Goal: Participate in discussion

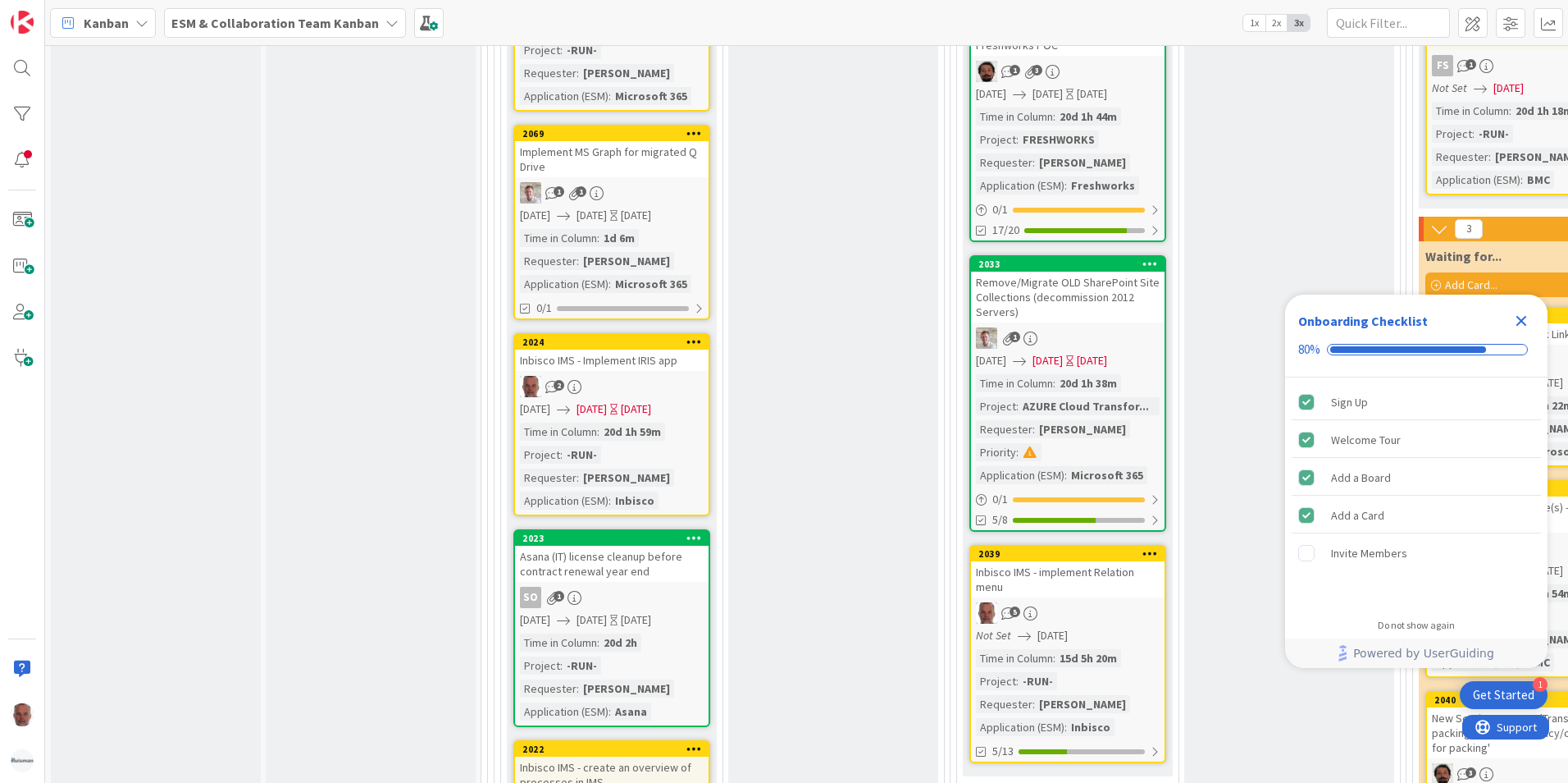
scroll to position [2790, 0]
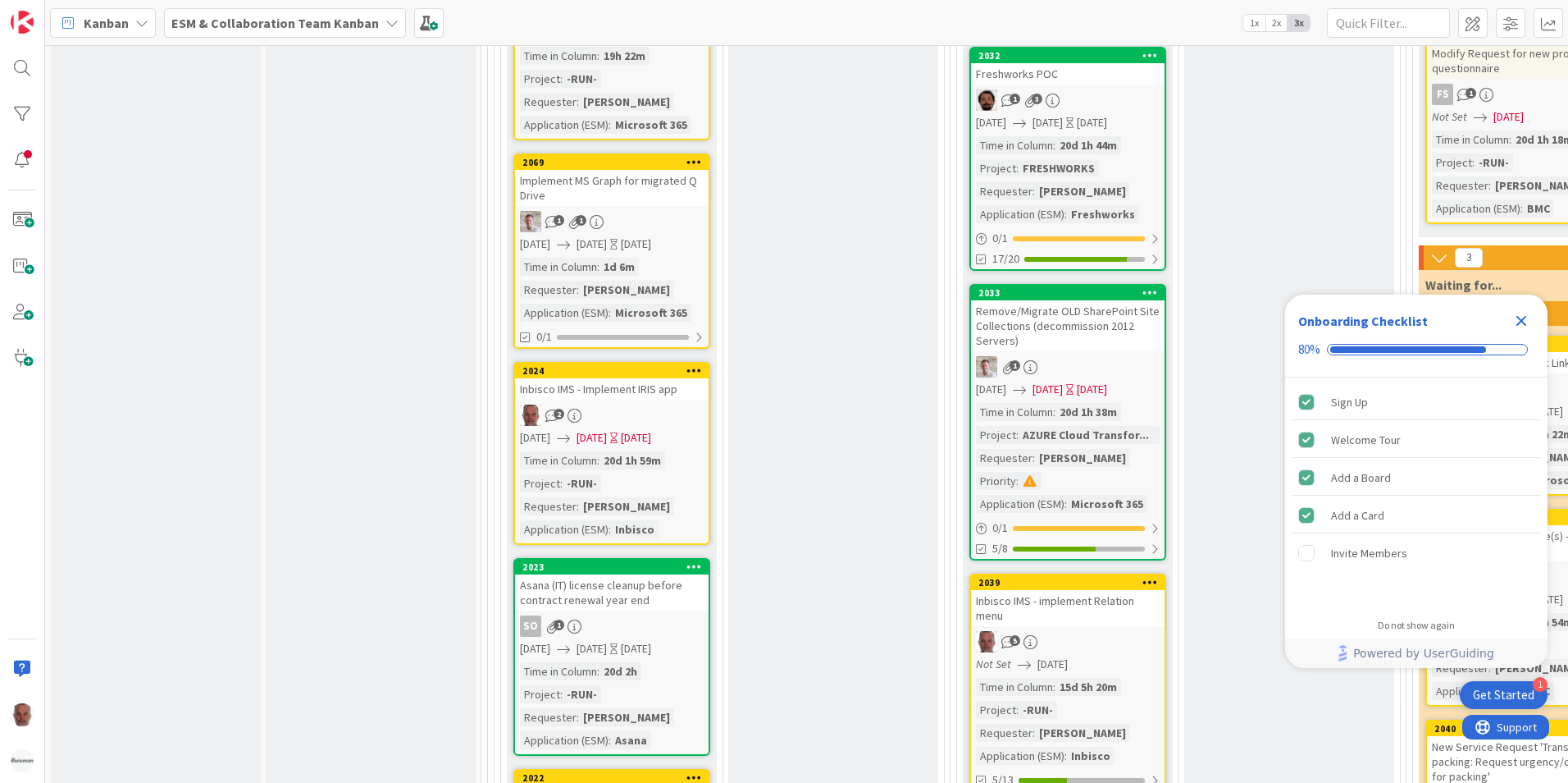
click at [605, 429] on span "10/14/2025" at bounding box center [592, 438] width 30 height 17
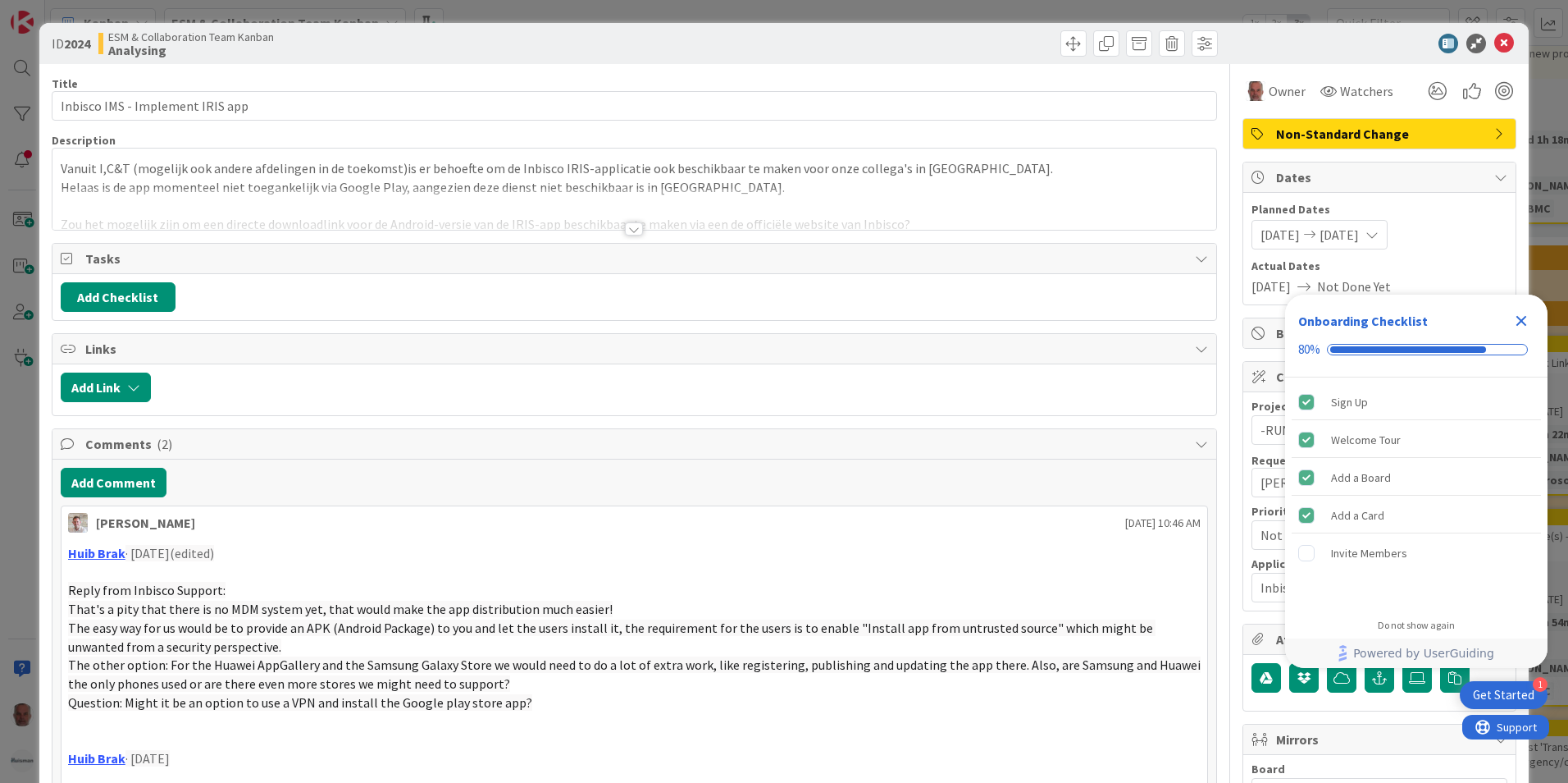
click at [1318, 232] on icon at bounding box center [1309, 235] width 20 height 11
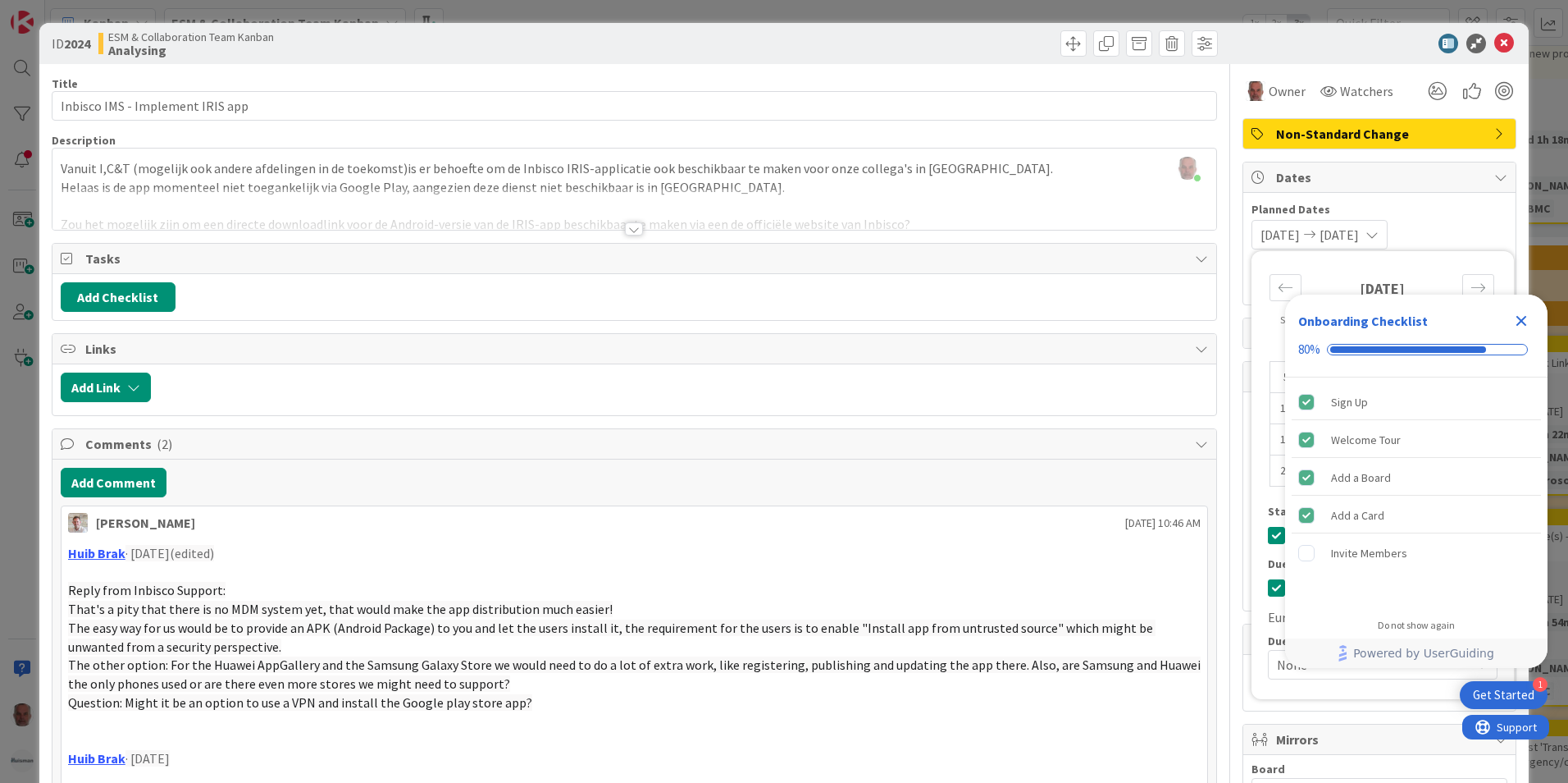
click at [1517, 314] on icon "Close Checklist" at bounding box center [1521, 321] width 20 height 20
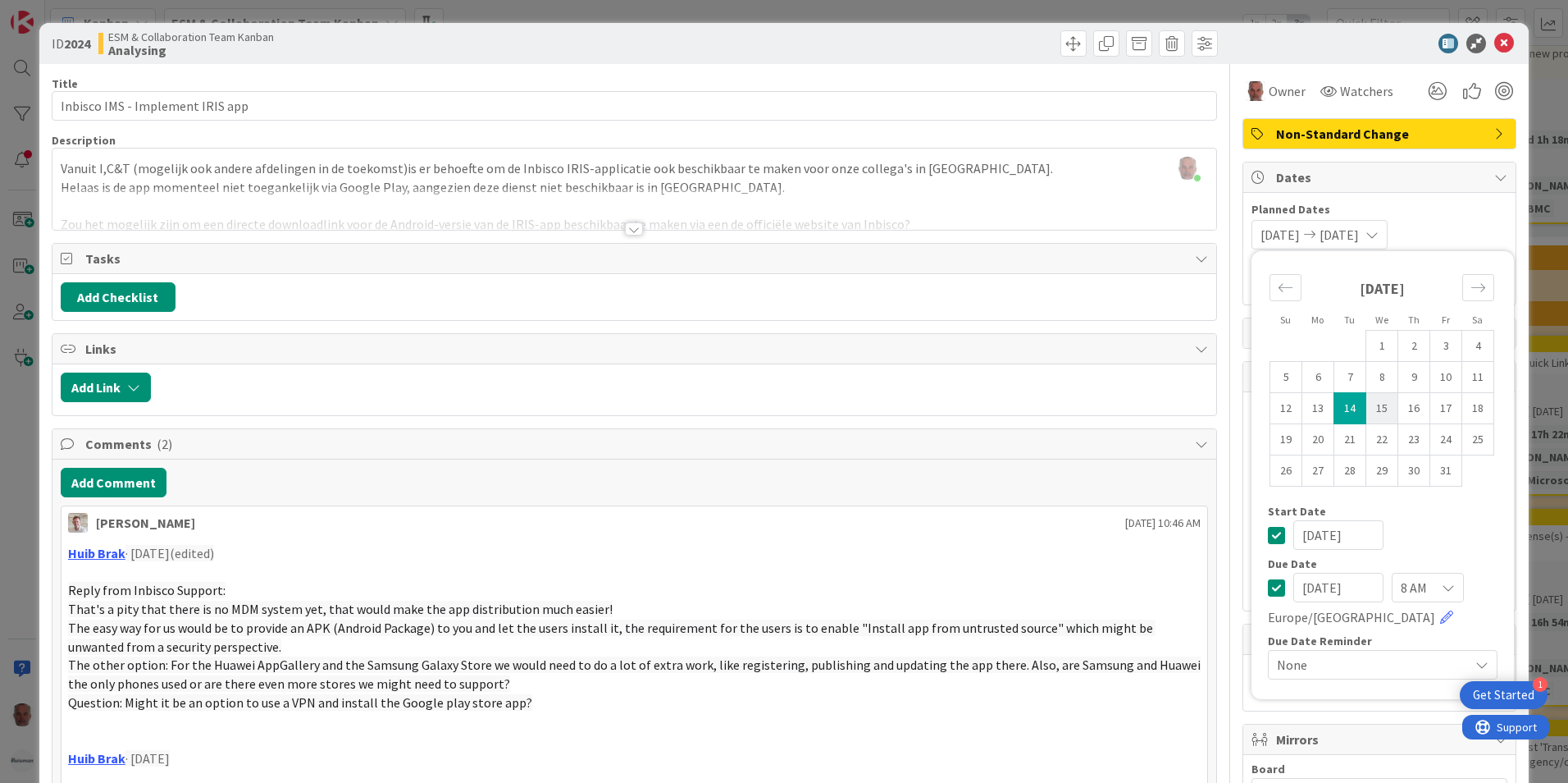
click at [1370, 406] on td "15" at bounding box center [1382, 409] width 32 height 31
type input "10/15/2025"
click at [1370, 406] on td "15" at bounding box center [1382, 409] width 32 height 31
type input "10/15/2025"
click at [1260, 528] on div "Su Mo Tu We Th Fr Sa September 2025 1 2 3 4 5 6 7 8 9 10 11 12 13 14 15 16 17 1…" at bounding box center [1383, 475] width 246 height 431
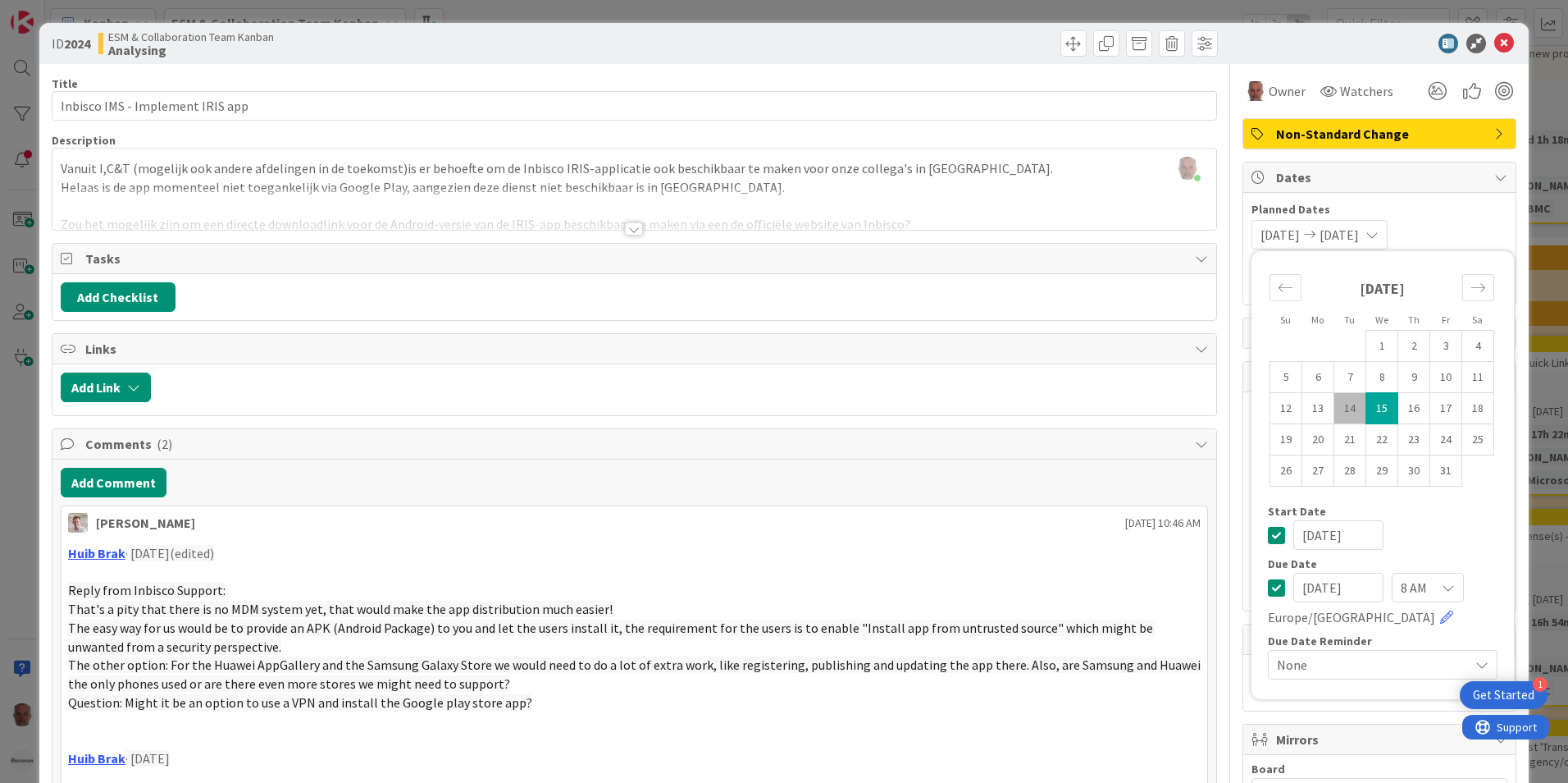
click at [1267, 534] on icon at bounding box center [1276, 534] width 17 height 20
click at [22, 550] on div "ID 2024 ESM & Collaboration Team Kanban Analysing Title 32 / 128 Inbisco IMS - …" at bounding box center [784, 392] width 1568 height 783
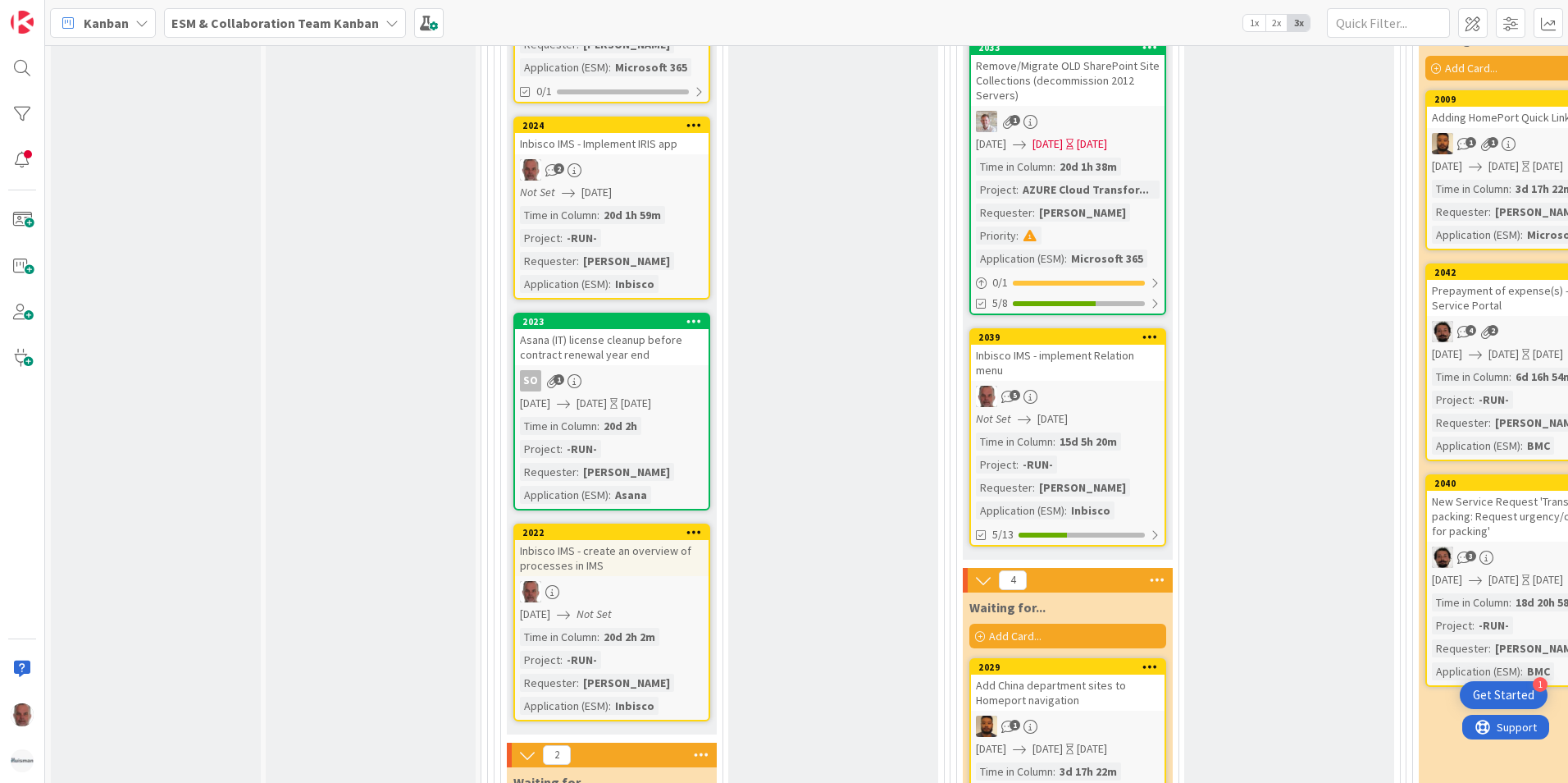
scroll to position [3036, 0]
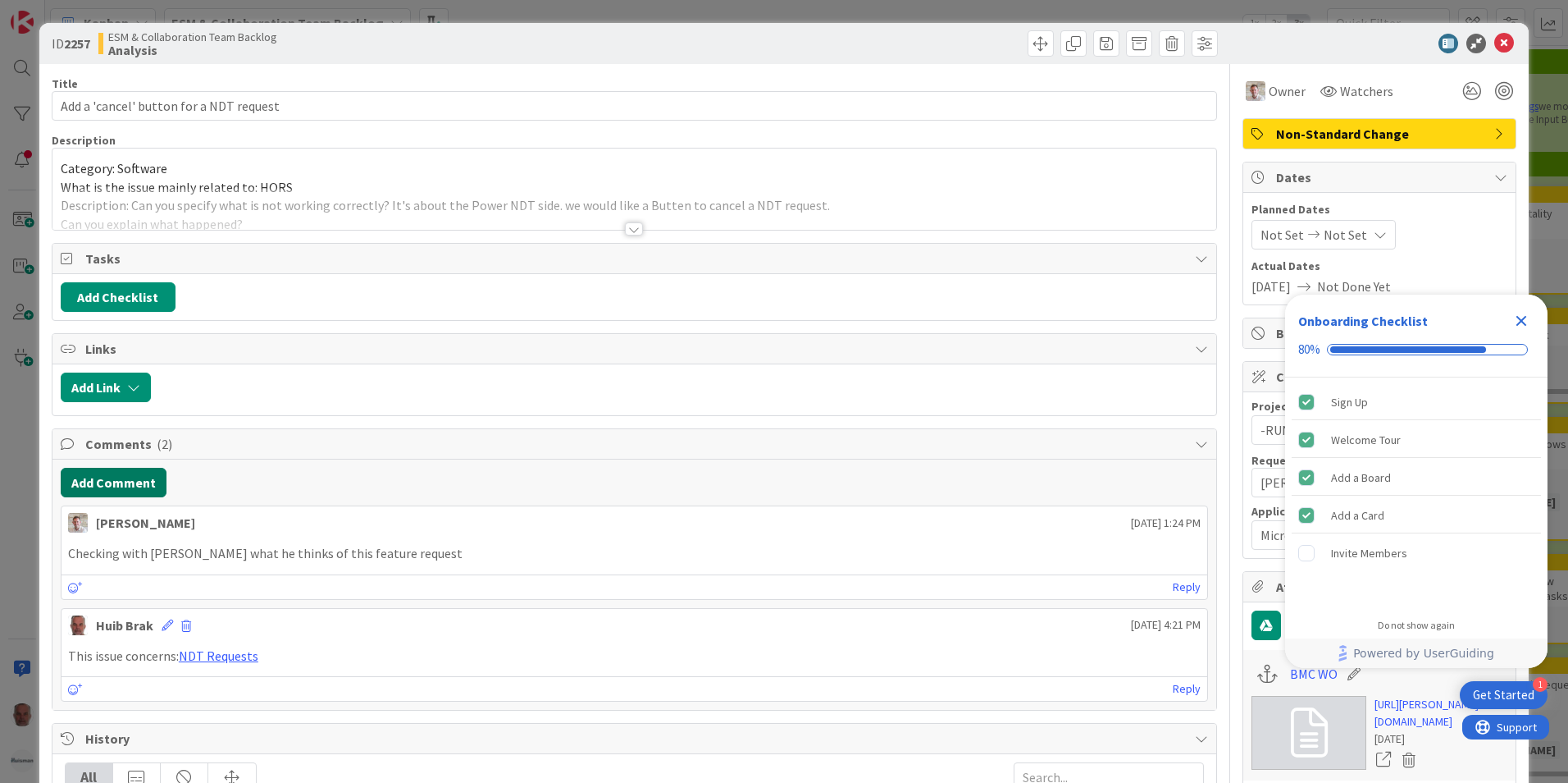
click at [133, 479] on button "Add Comment" at bounding box center [113, 482] width 106 height 29
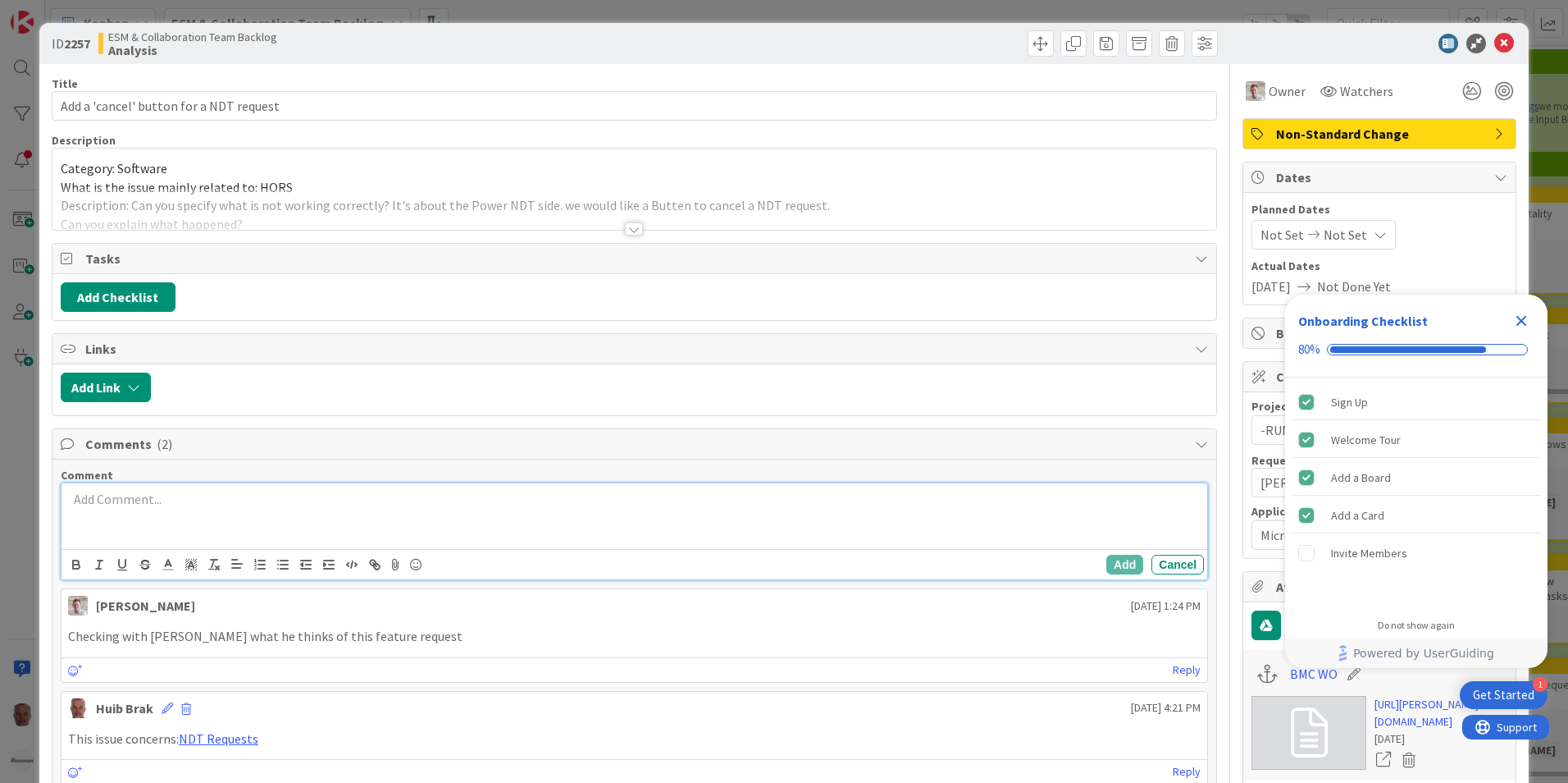
click at [194, 501] on p at bounding box center [634, 499] width 1132 height 19
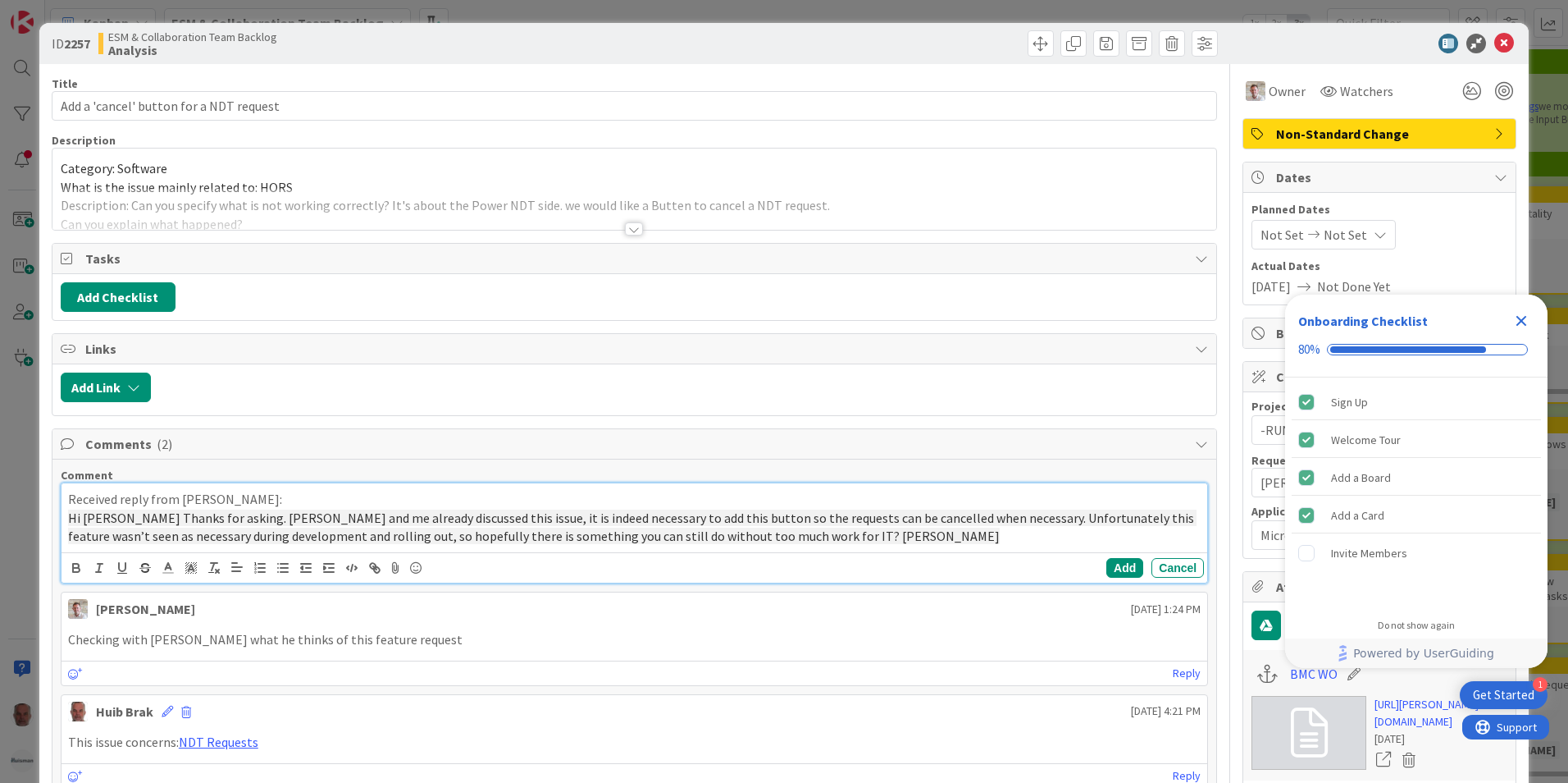
click at [210, 503] on p "Received reply from [PERSON_NAME]:" at bounding box center [634, 499] width 1132 height 19
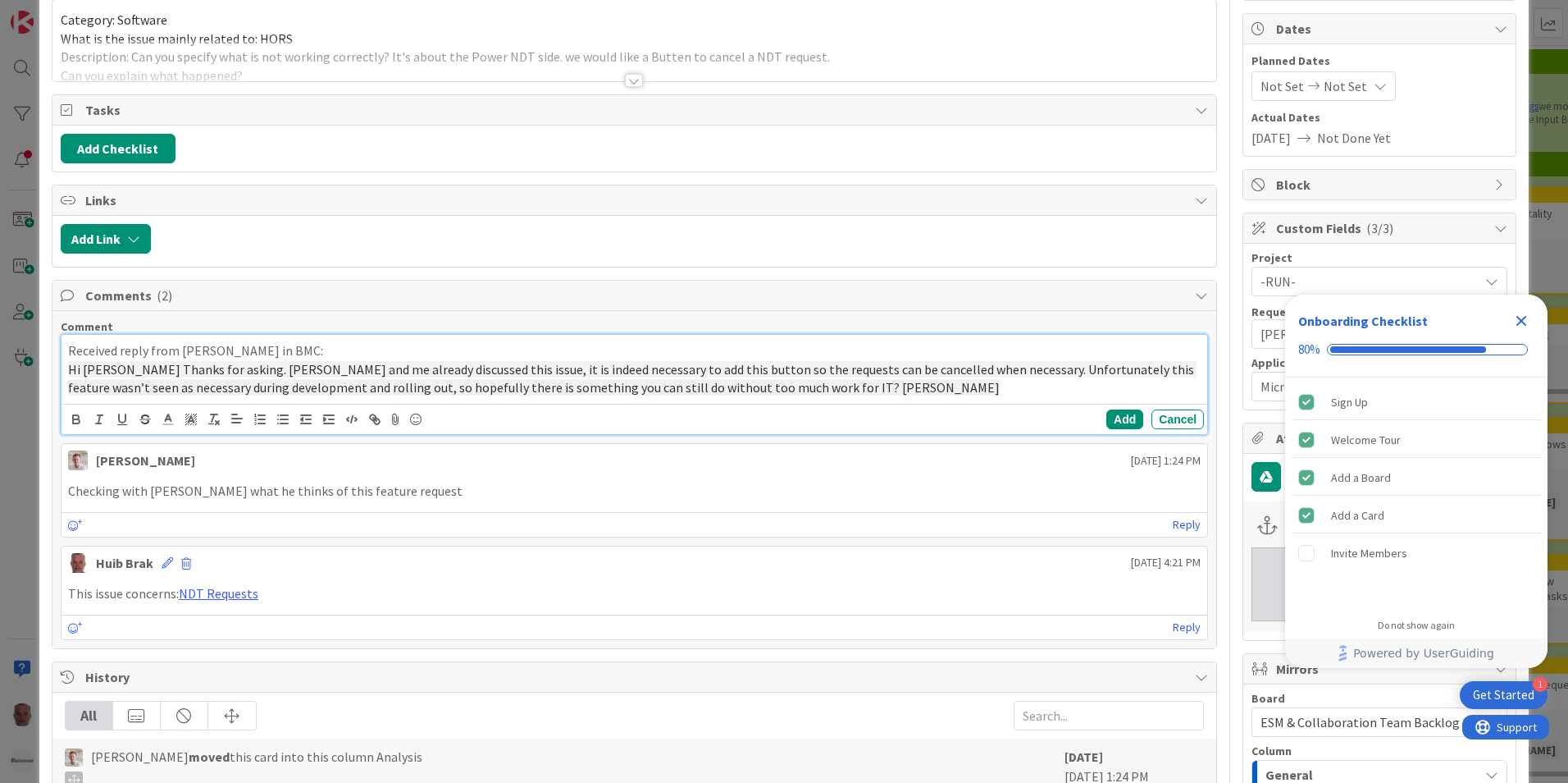
scroll to position [165, 0]
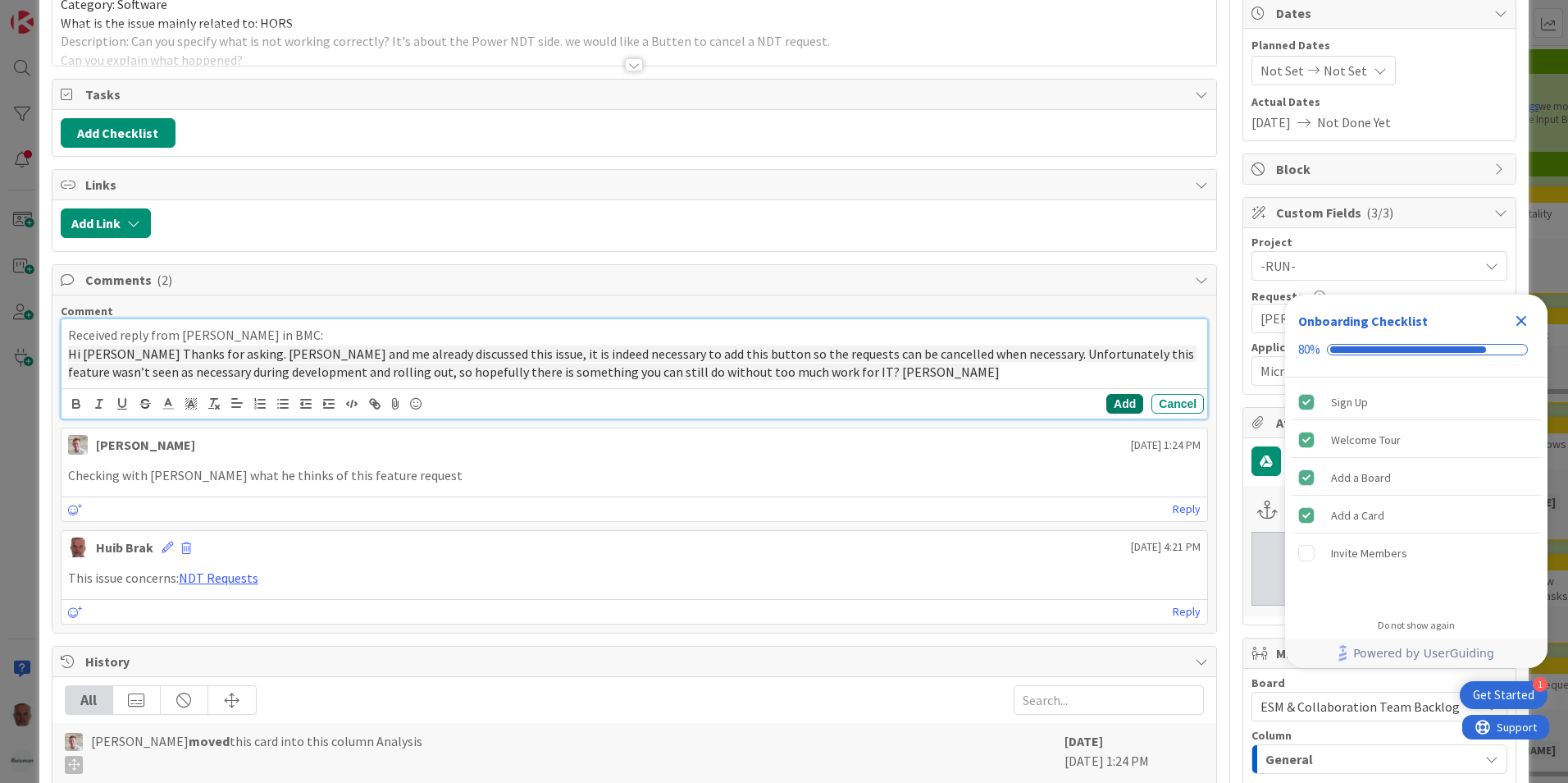
click at [1122, 394] on button "Add" at bounding box center [1124, 403] width 37 height 20
